Goal: Navigation & Orientation: Go to known website

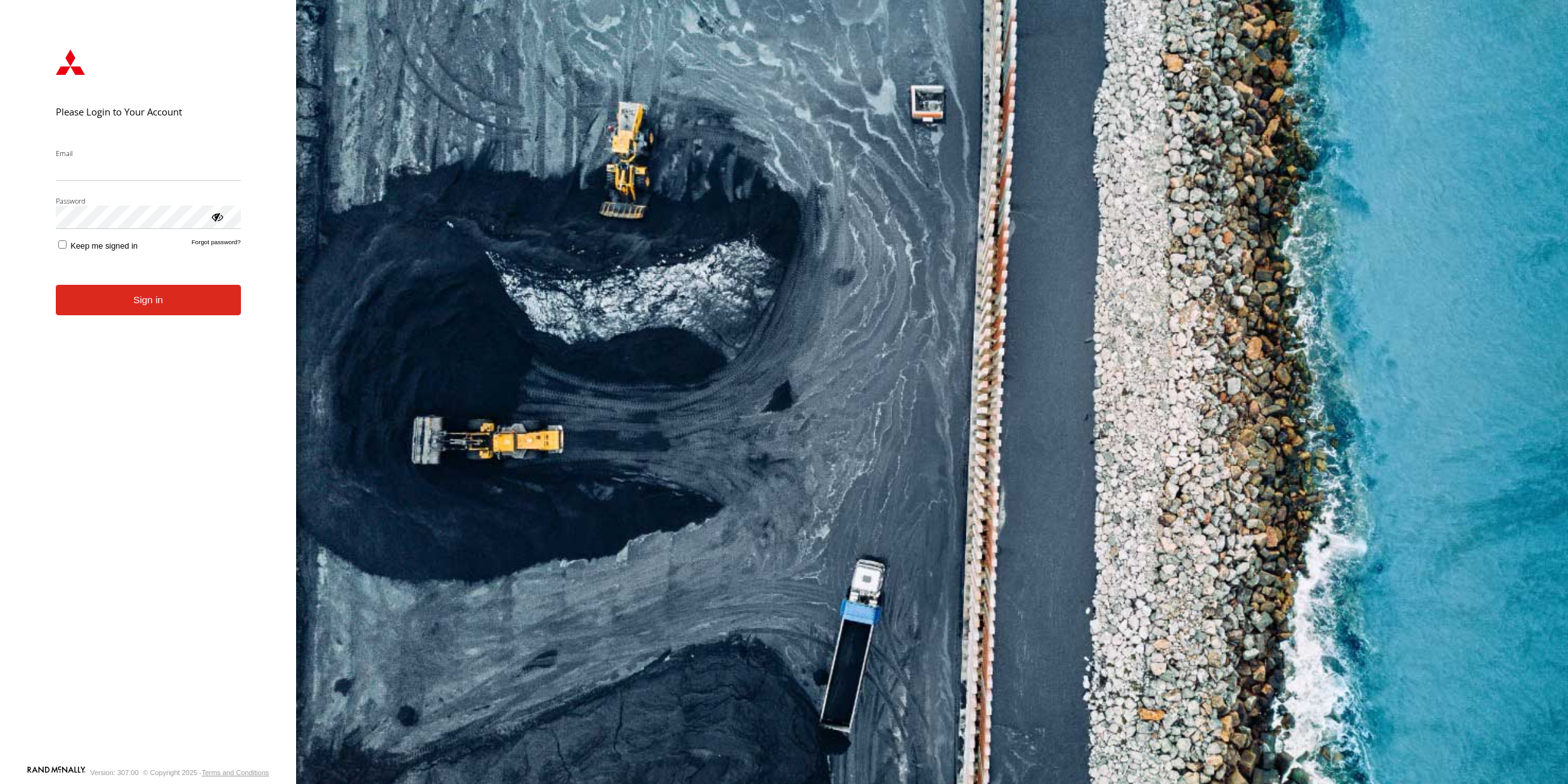
click at [111, 177] on input "Email" at bounding box center [148, 170] width 185 height 23
type input "**********"
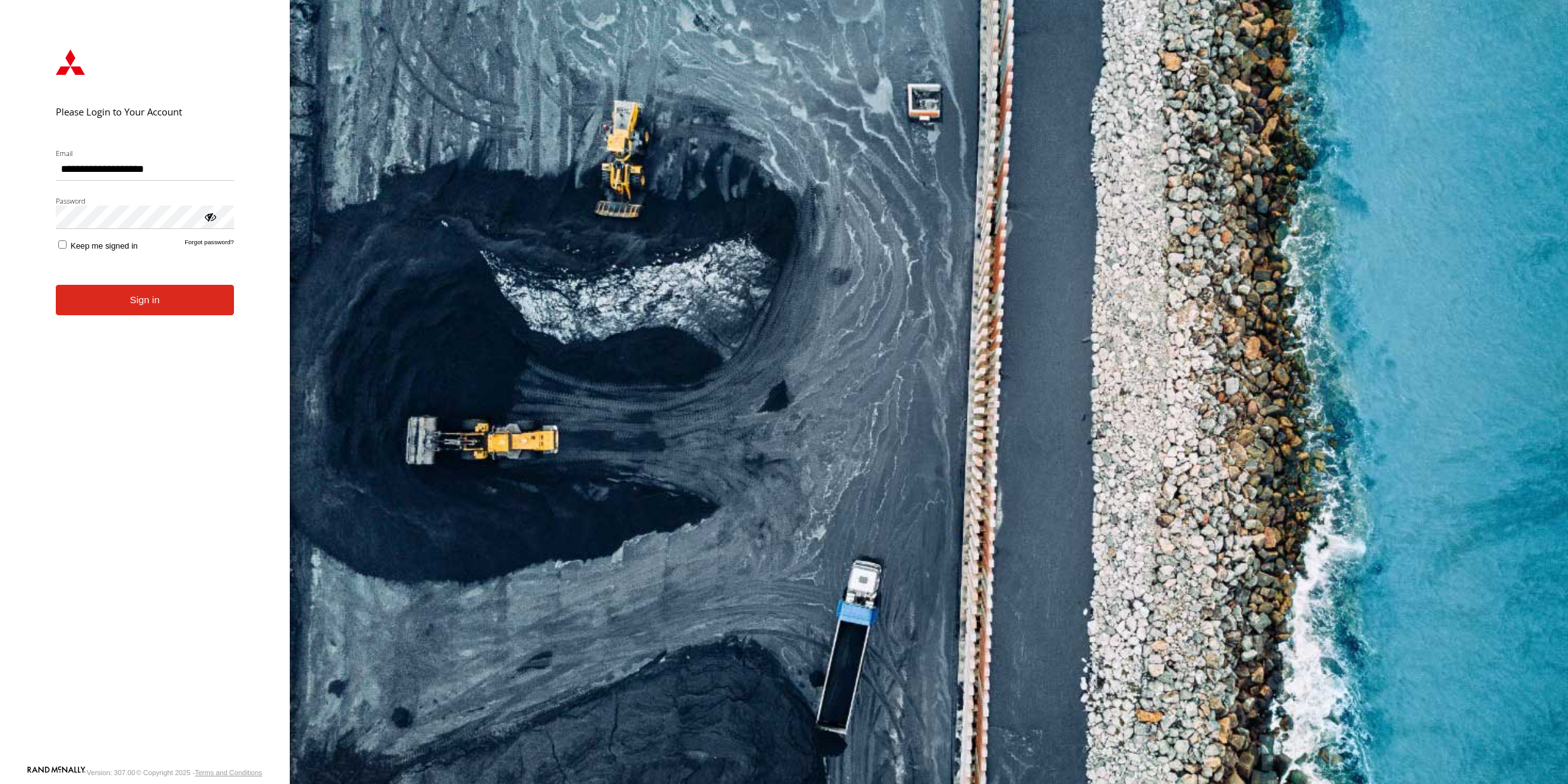
click at [124, 305] on button "Sign in" at bounding box center [145, 300] width 178 height 31
